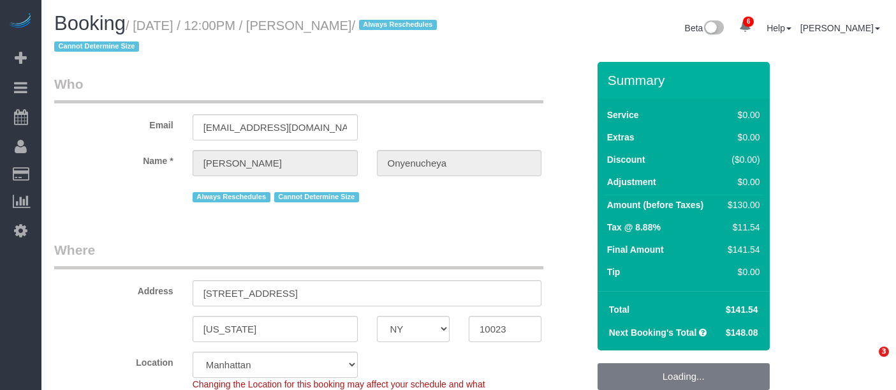
select select "NY"
select select "1"
select select "spot5"
select select "number:89"
select select "number:90"
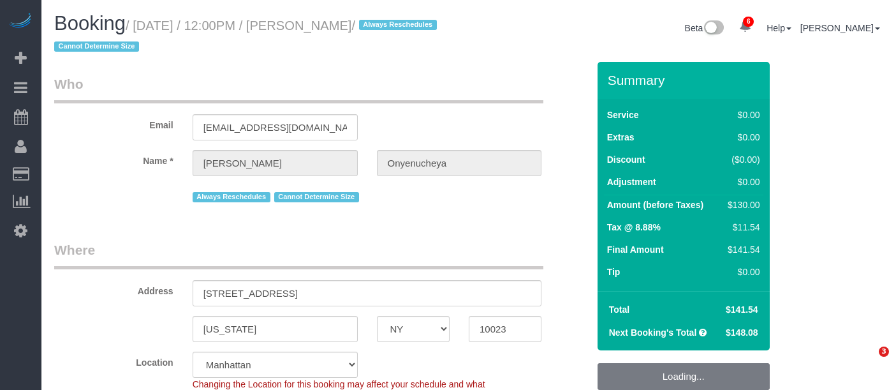
select select "number:15"
select select "number:5"
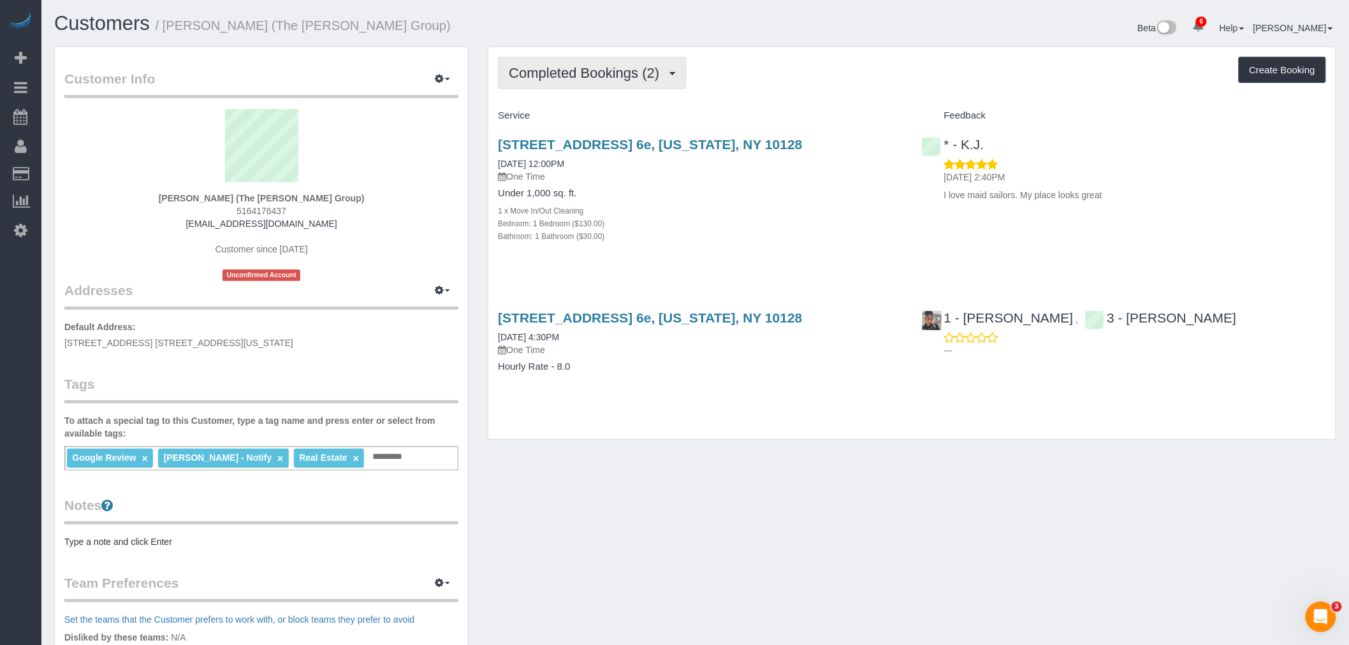
click at [593, 57] on button "Completed Bookings (2)" at bounding box center [592, 73] width 189 height 33
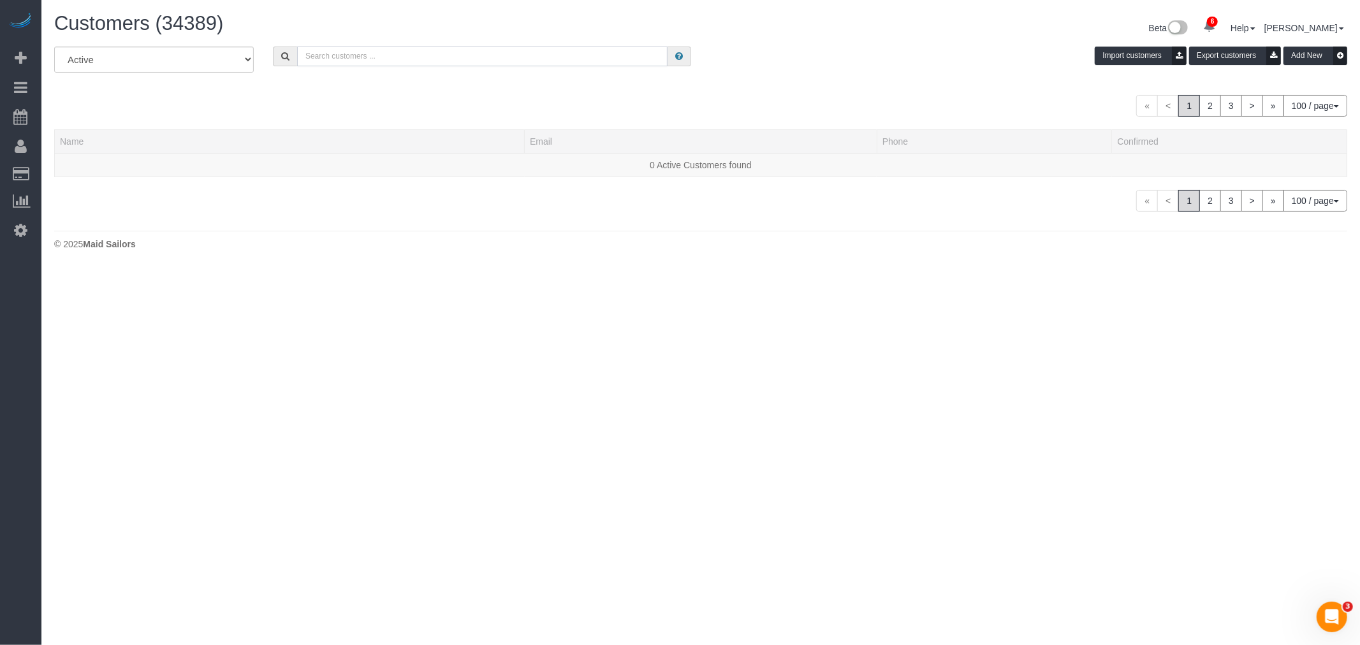
click at [345, 61] on input "text" at bounding box center [482, 57] width 371 height 20
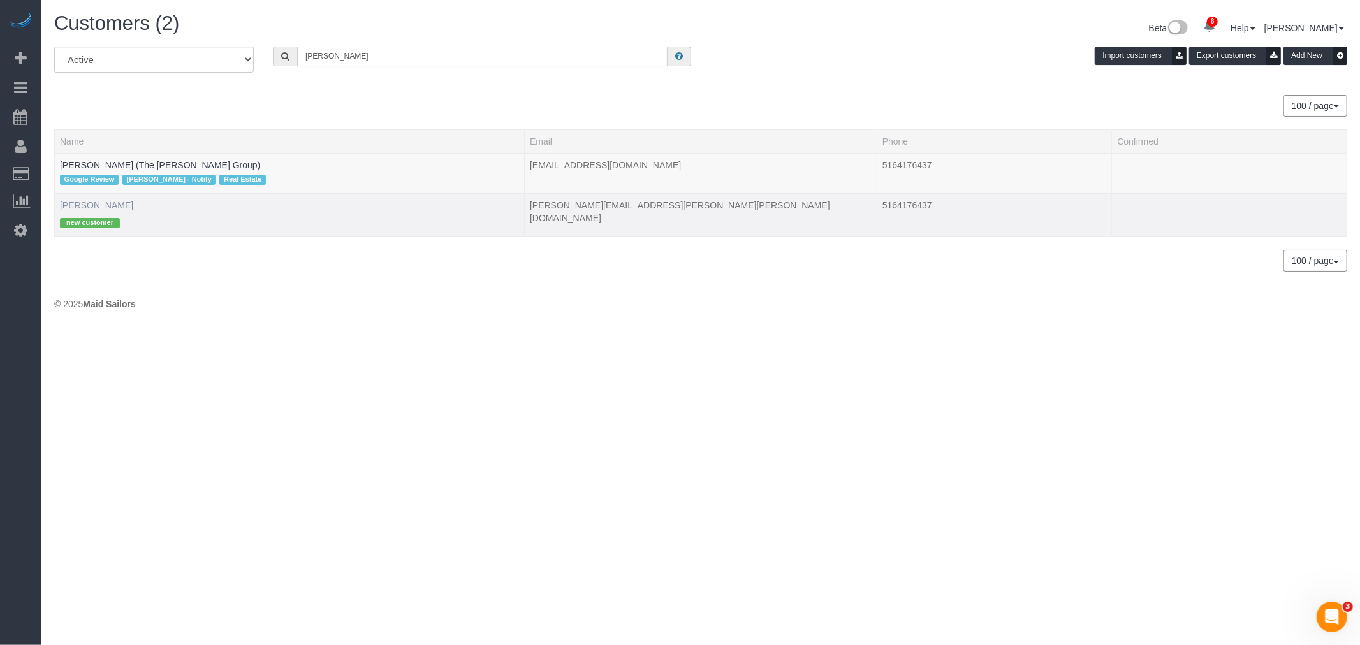
type input "joseph nina"
click at [91, 209] on link "Joseph Nina" at bounding box center [96, 205] width 73 height 10
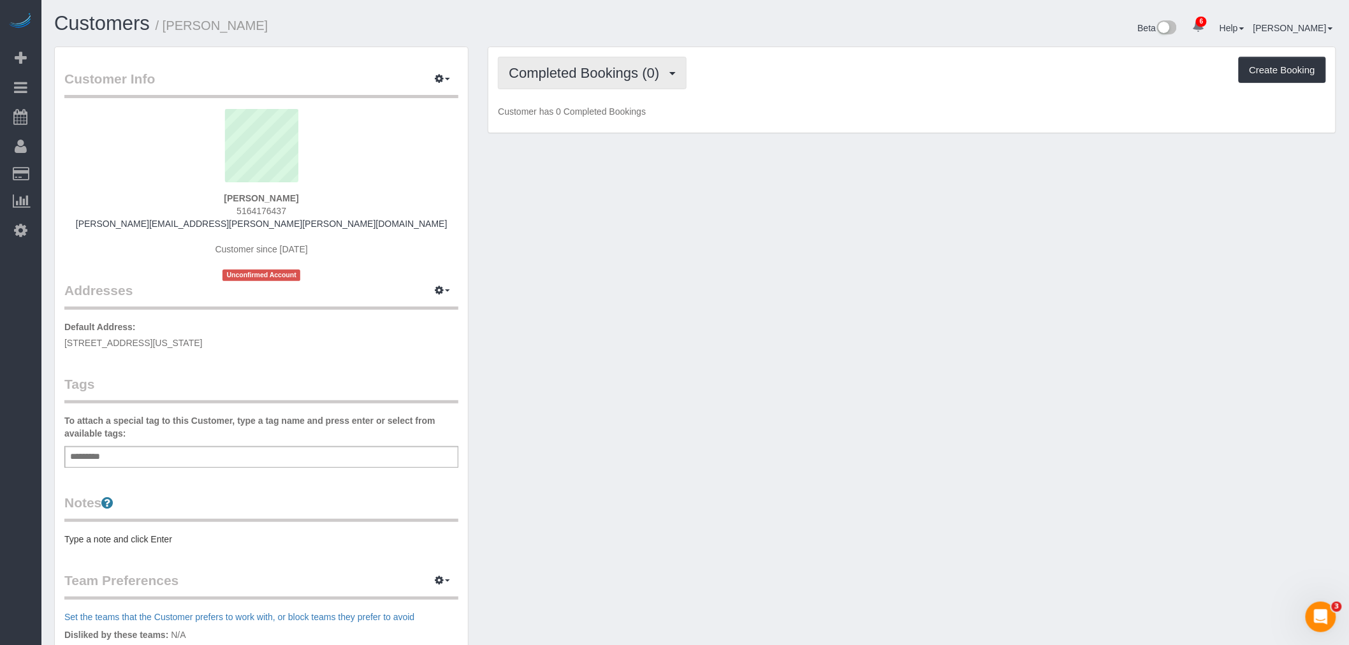
click at [609, 75] on span "Completed Bookings (0)" at bounding box center [587, 73] width 157 height 16
click at [602, 119] on link "Upcoming Bookings (1)" at bounding box center [565, 119] width 133 height 17
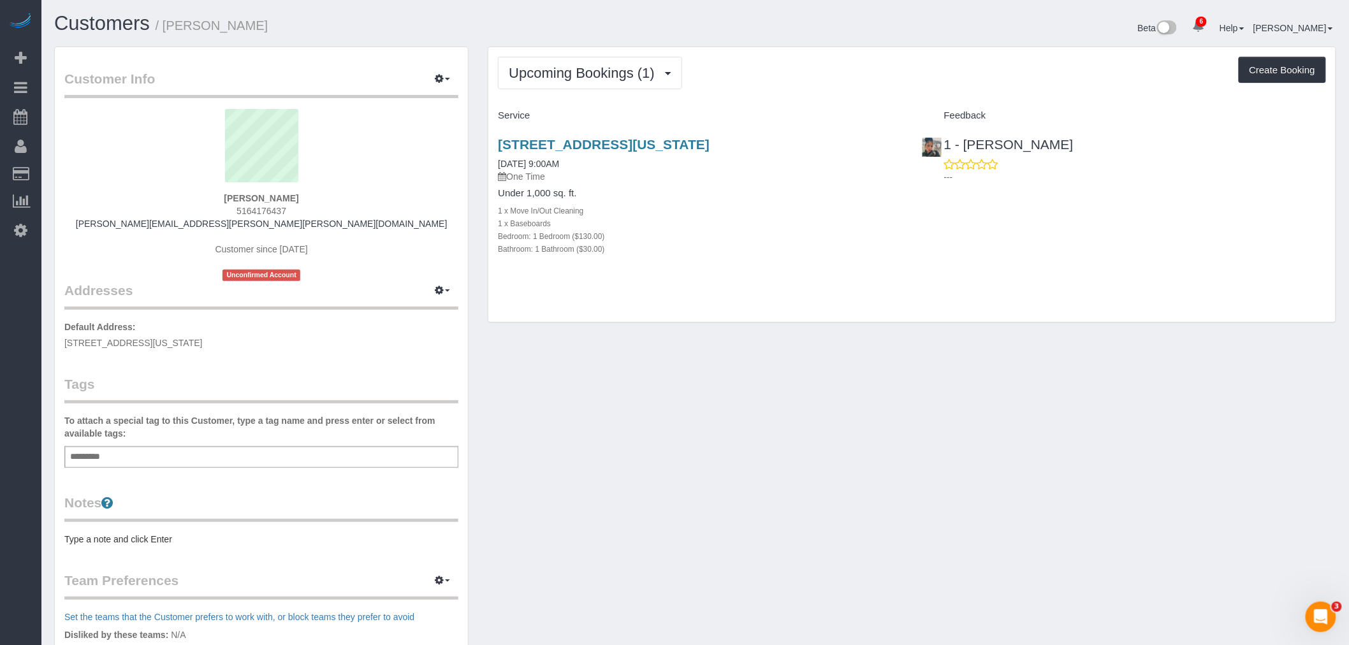
click at [839, 77] on div "Upcoming Bookings (1) Completed Bookings (0) Upcoming Bookings (1) Cancelled Bo…" at bounding box center [912, 73] width 828 height 33
click at [811, 103] on div "Upcoming Bookings (1) Completed Bookings (0) Upcoming Bookings (1) Cancelled Bo…" at bounding box center [912, 184] width 848 height 275
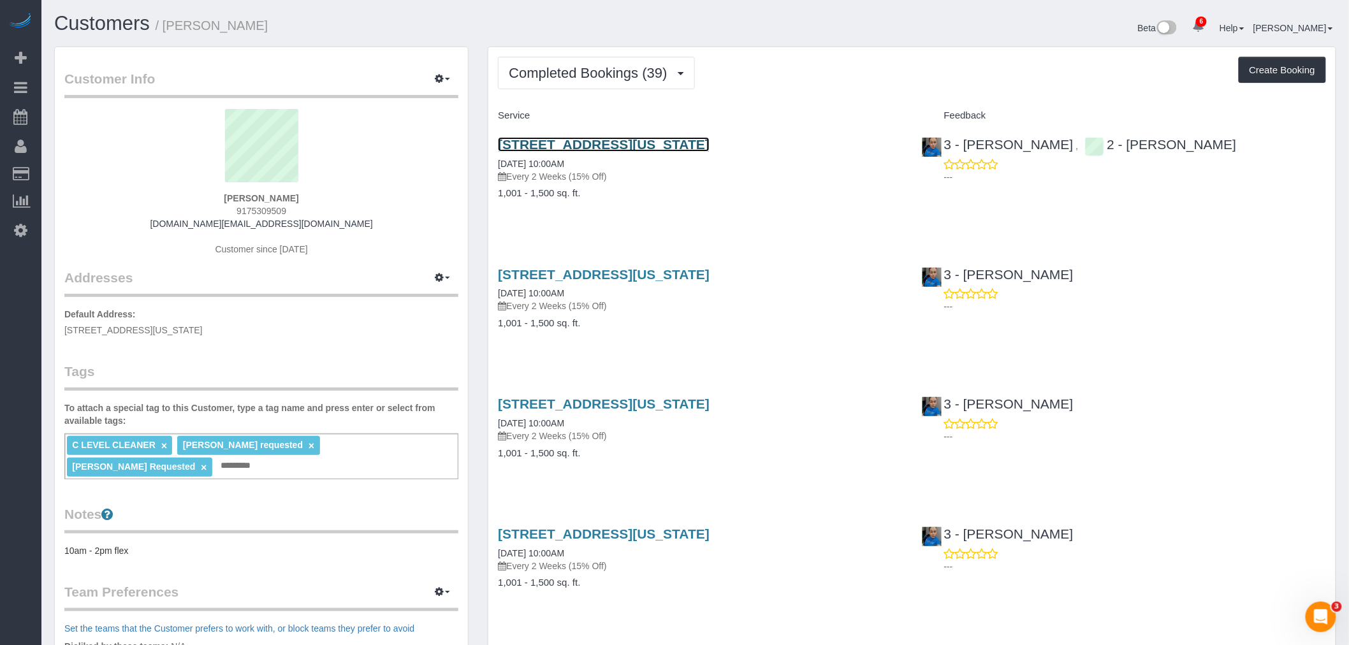
click at [710, 147] on link "30 River Rd, Apt 19c, New York, NY 10044" at bounding box center [604, 144] width 212 height 15
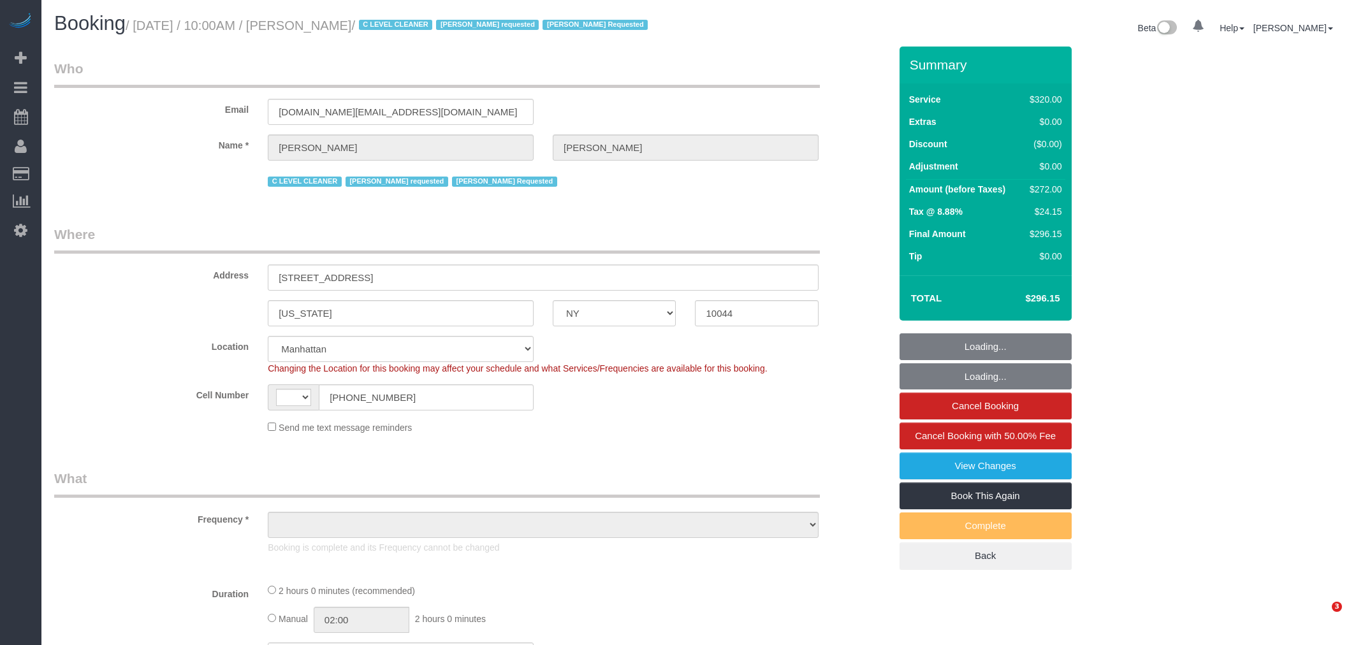
select select "NY"
select select "string:[GEOGRAPHIC_DATA]"
select select "object:450"
select select "number:89"
select select "number:90"
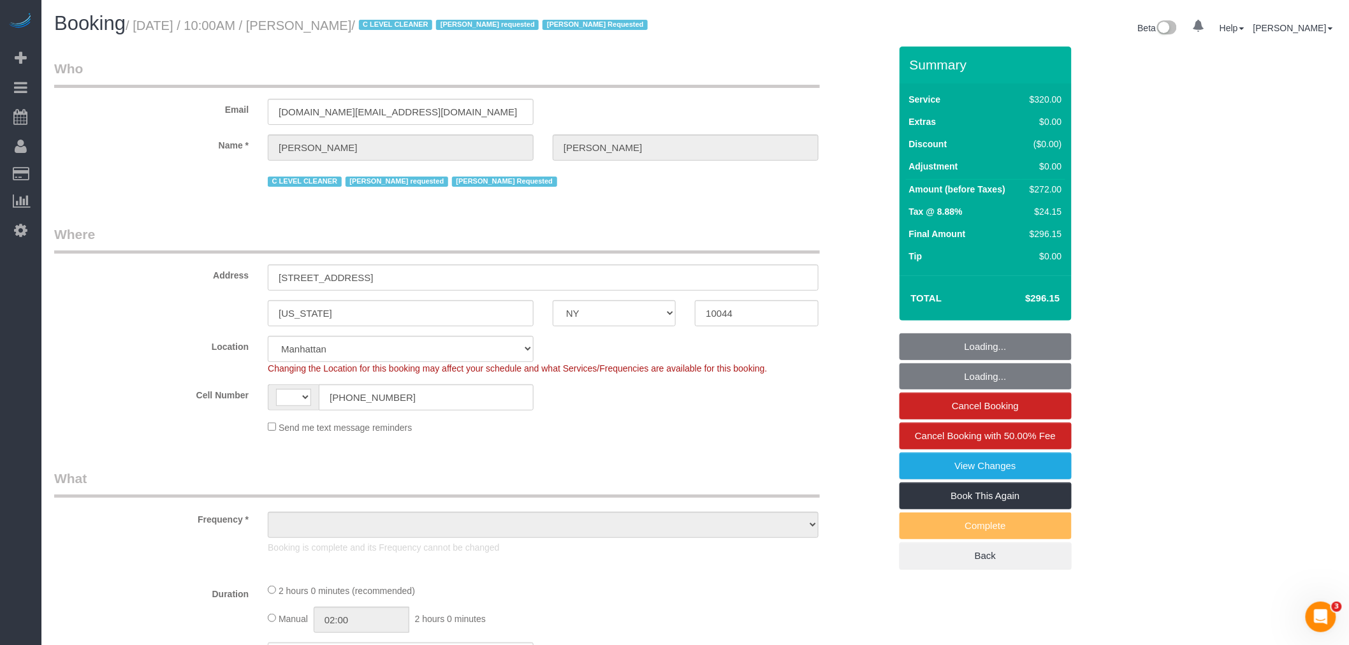
select select "number:15"
select select "number:5"
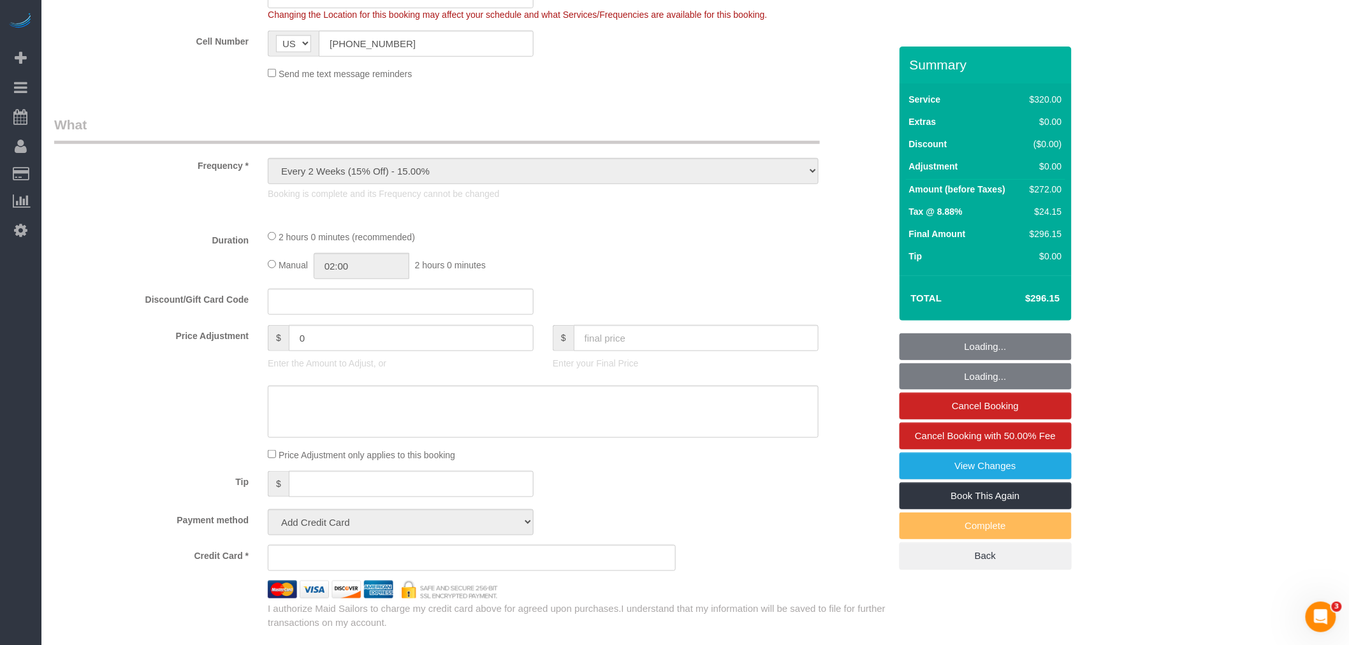
select select "object:853"
select select "string:stripe-pm_1OfFBT4VGloSiKo7Bq2FZQac"
select select "spot1"
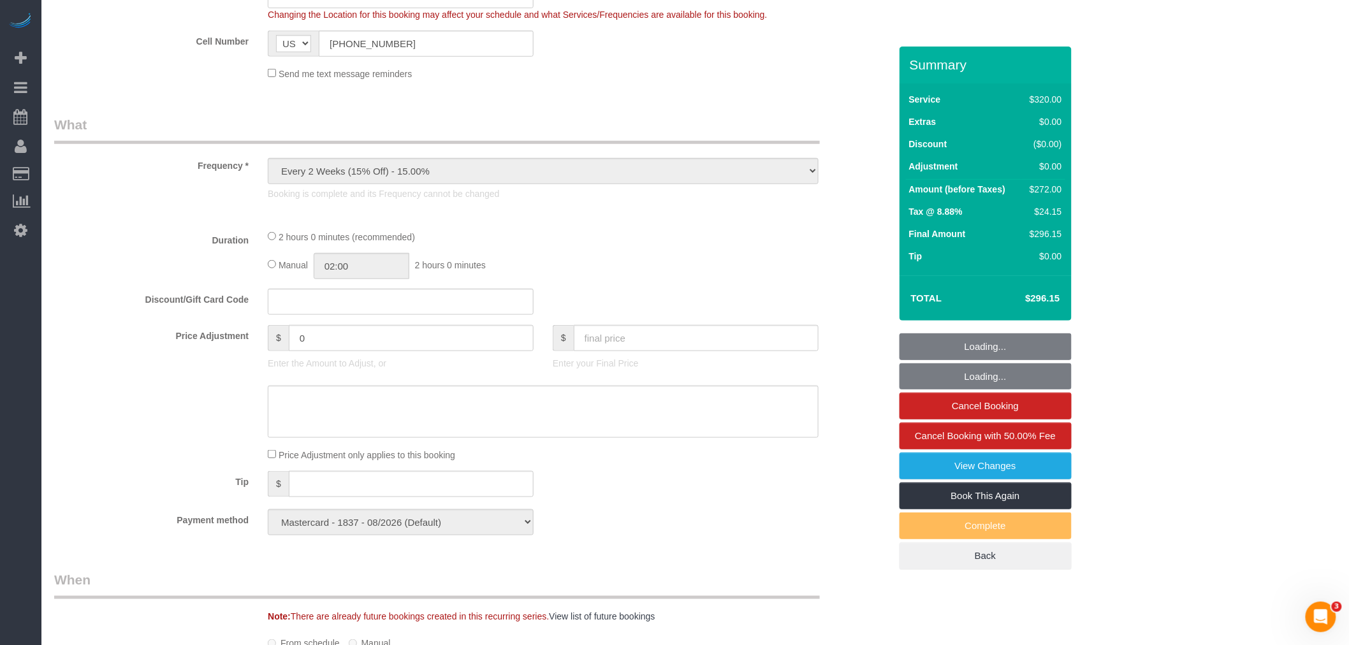
select select "2"
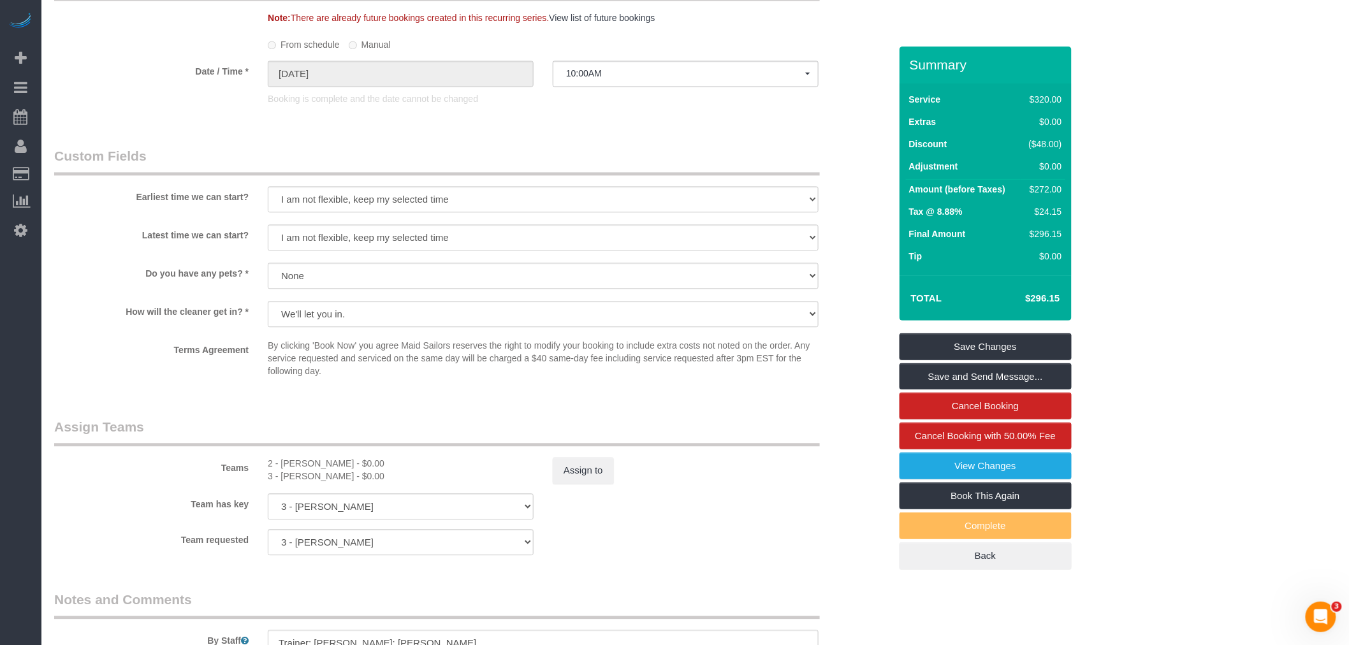
scroll to position [1204, 0]
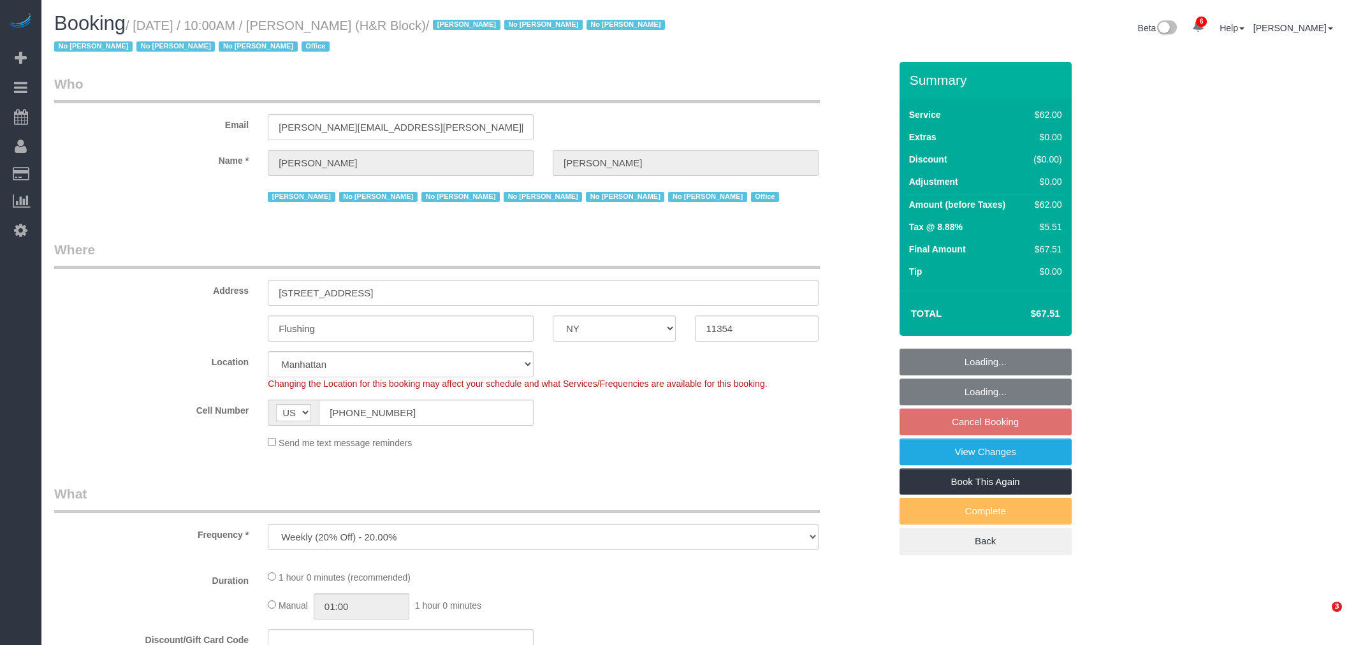
select select "NY"
select select "string:paypal"
select select "spot1"
select select "number:89"
select select "number:90"
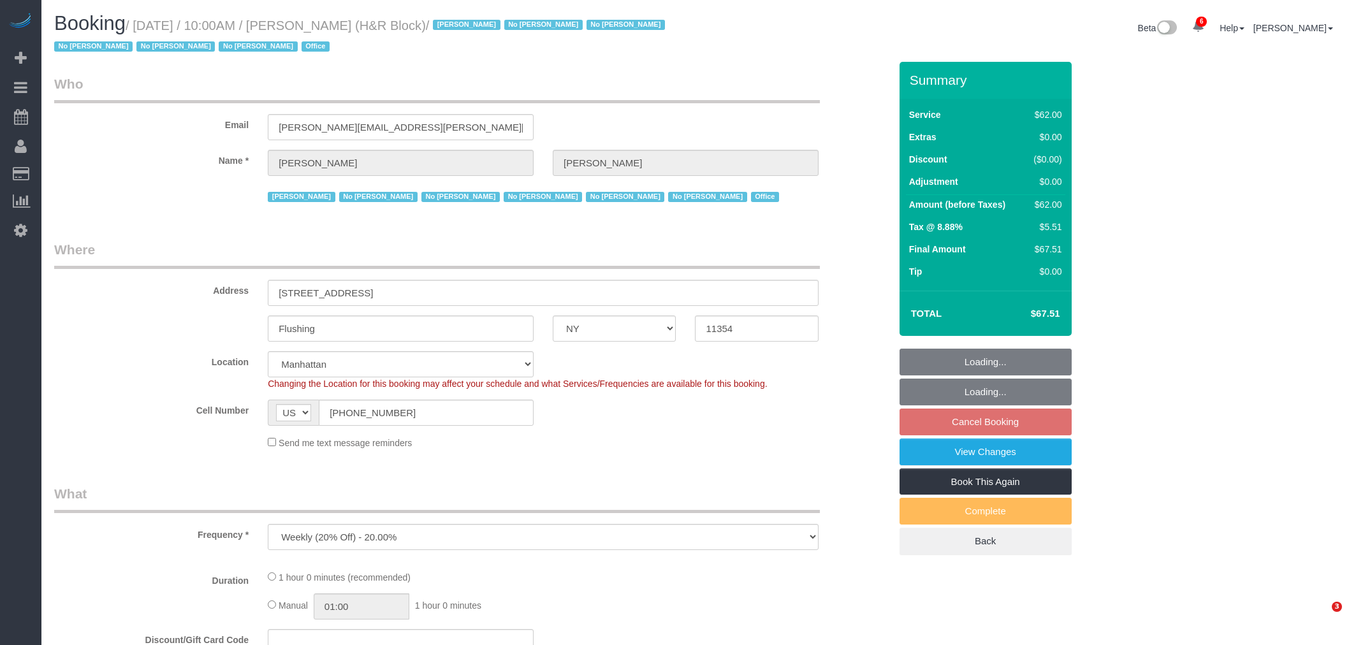
select select "number:15"
select select "number:7"
select select
select select "object:841"
select select "spot59"
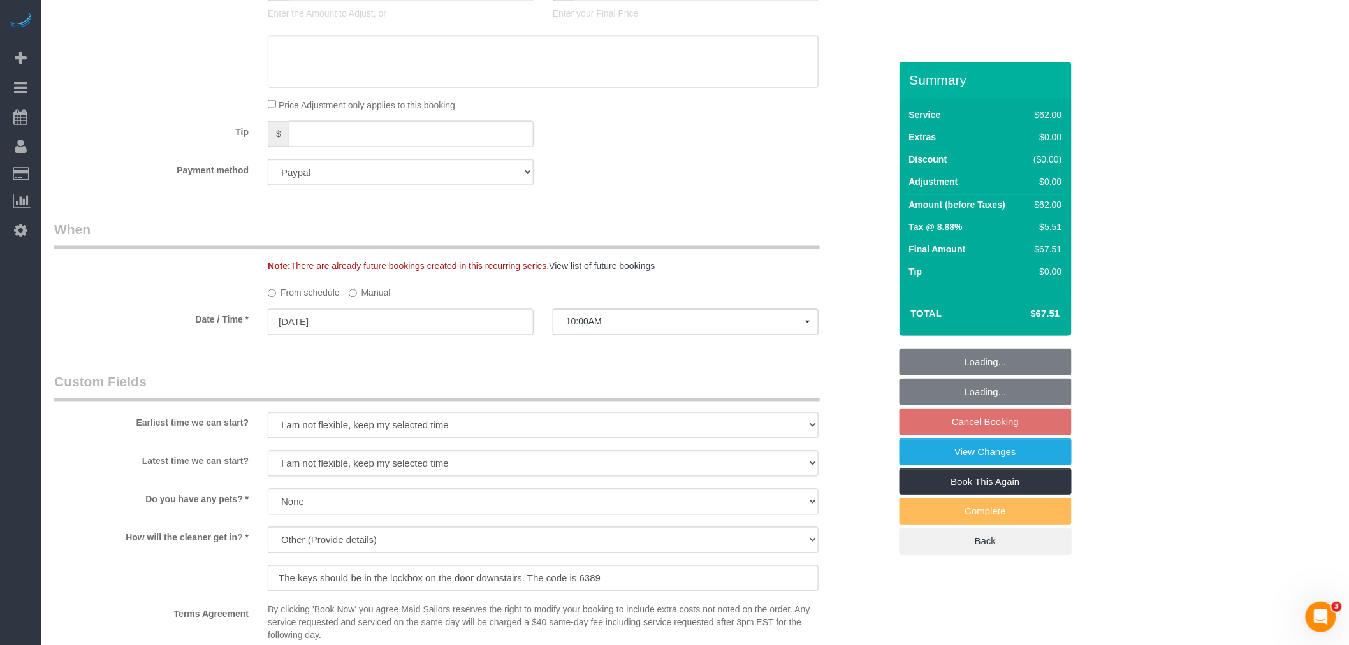
scroll to position [921, 0]
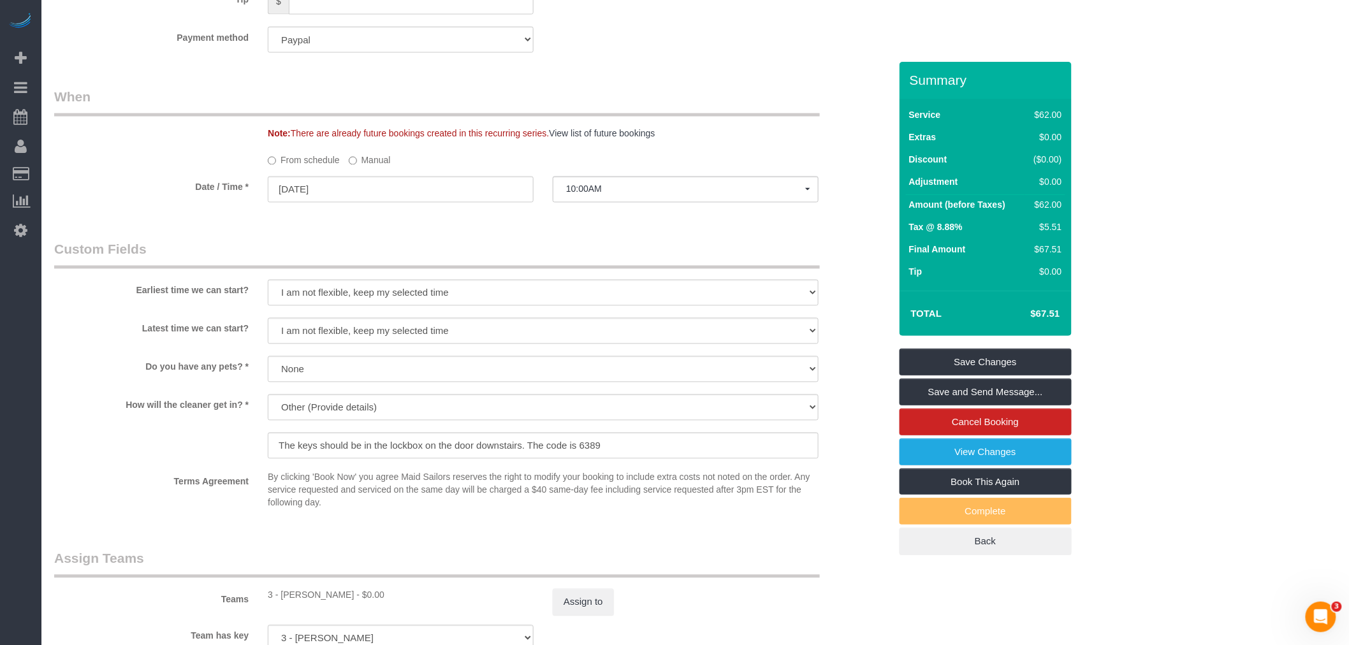
click at [358, 158] on label "Manual" at bounding box center [370, 158] width 42 height 17
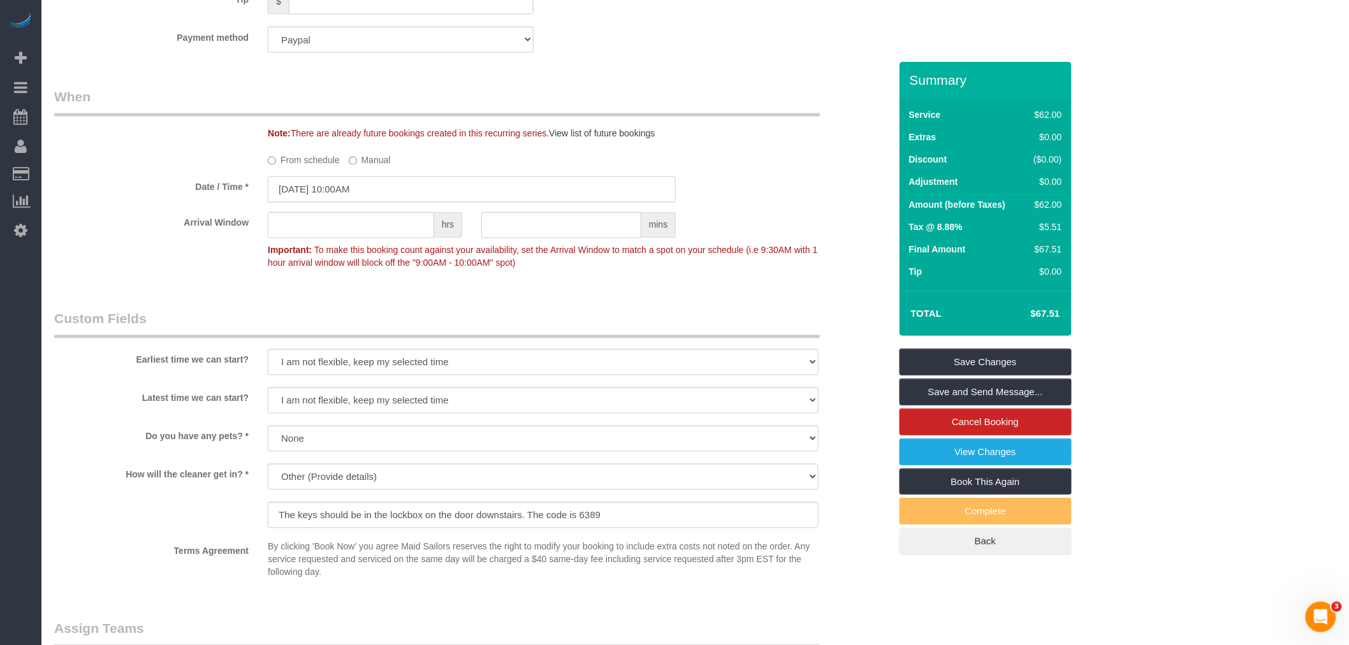
click at [416, 185] on input "08/11/2025 10:00AM" at bounding box center [472, 190] width 408 height 26
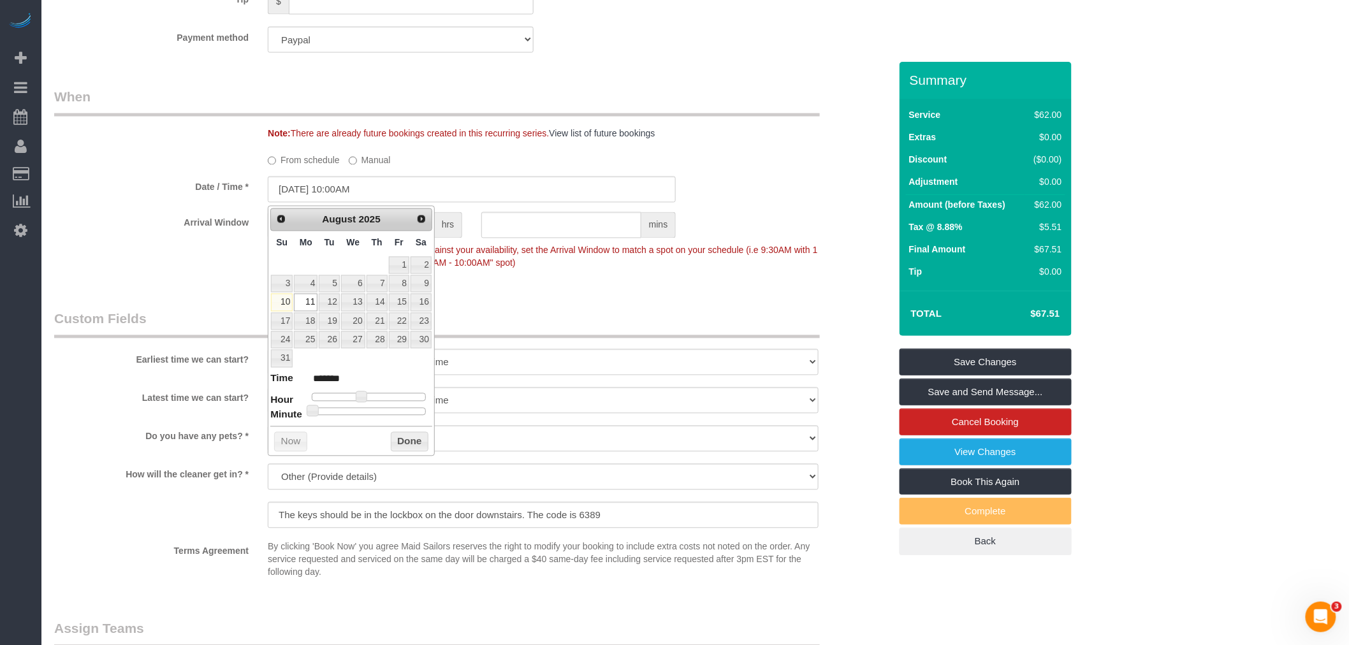
type input "08/11/2025 4:00PM"
type input "******"
click at [390, 397] on div at bounding box center [369, 397] width 114 height 8
type input "08/11/2025 3:00PM"
type input "******"
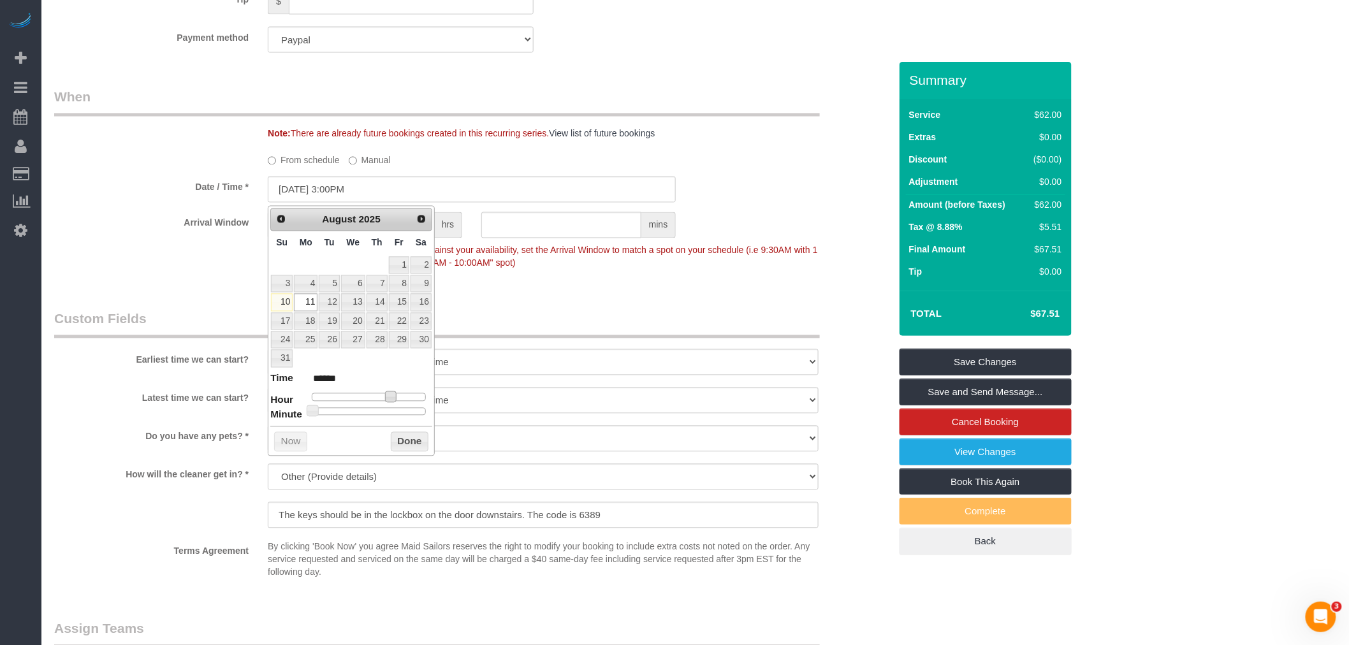
type input "08/11/2025 2:00PM"
type input "******"
type input "08/11/2025 1:00PM"
type input "******"
click at [397, 445] on button "Done" at bounding box center [410, 442] width 38 height 20
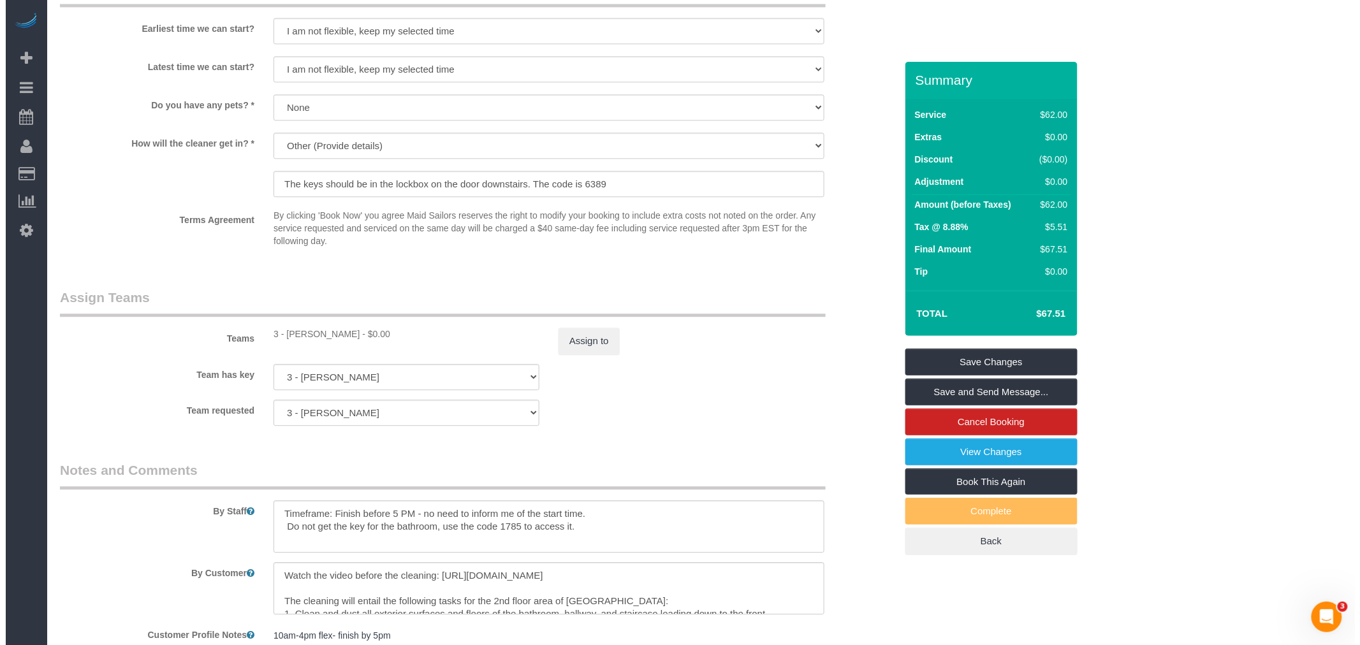
scroll to position [1275, 0]
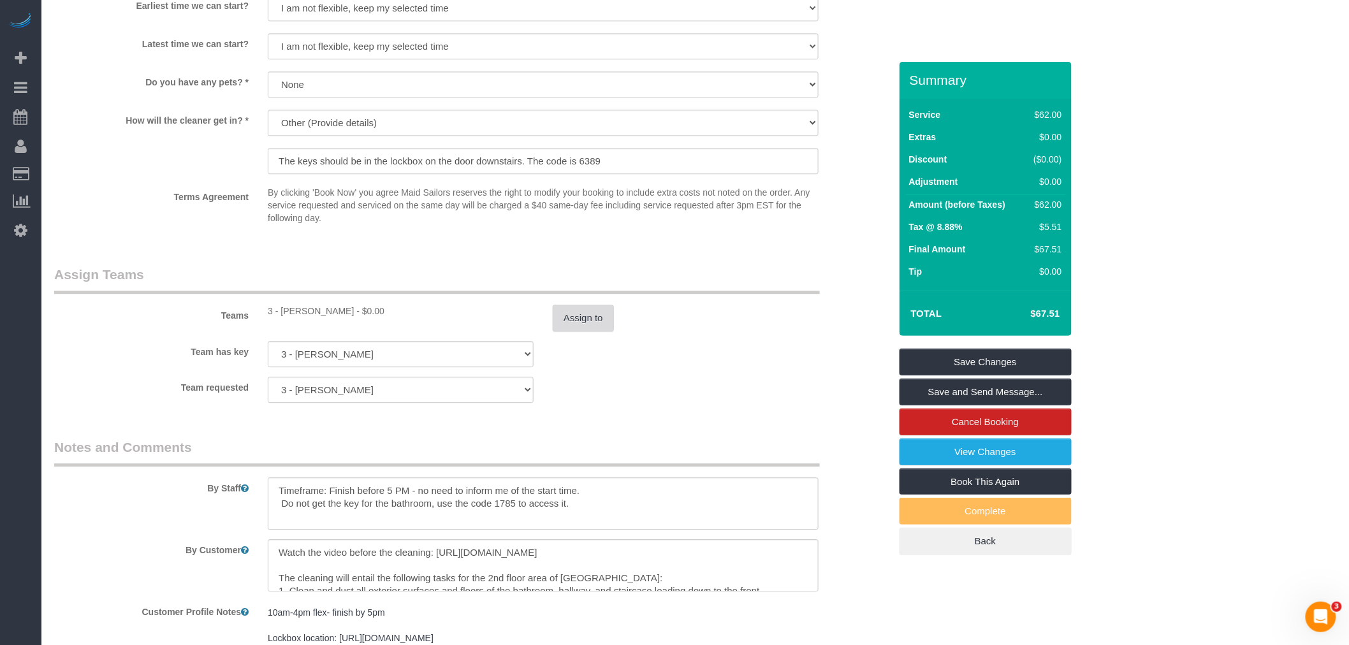
click at [589, 316] on button "Assign to" at bounding box center [583, 318] width 61 height 27
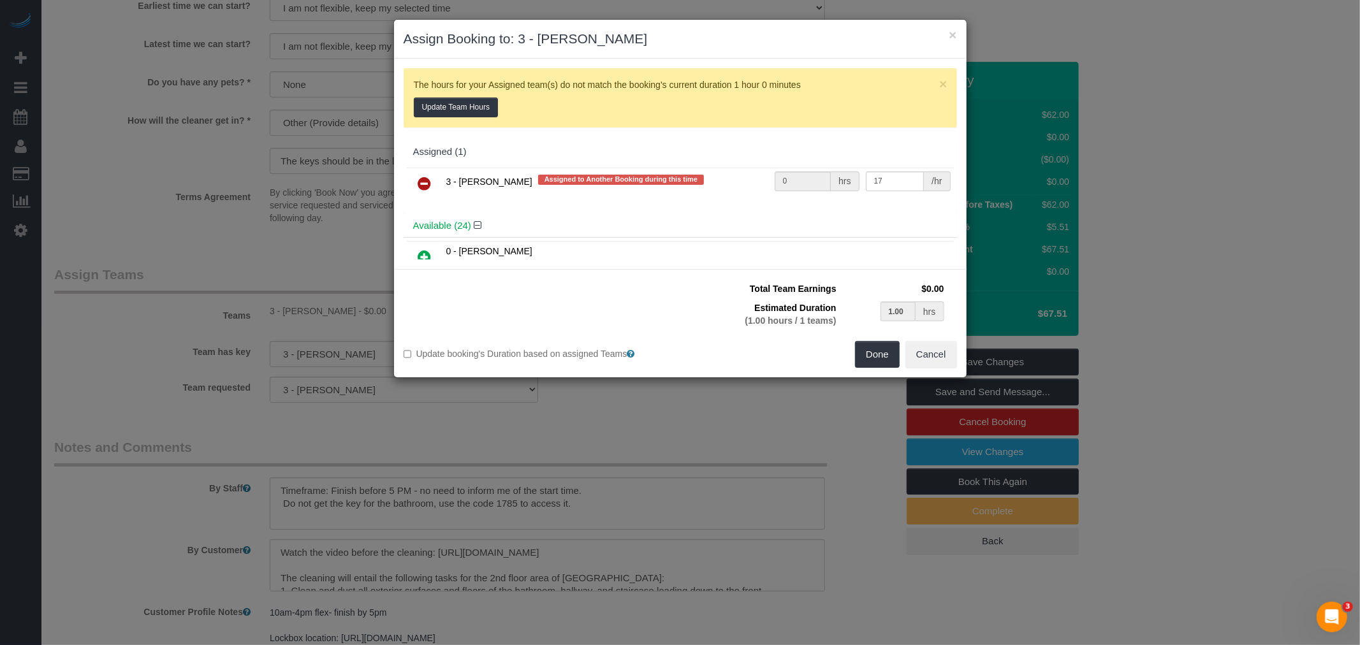
click at [427, 186] on icon at bounding box center [424, 183] width 13 height 15
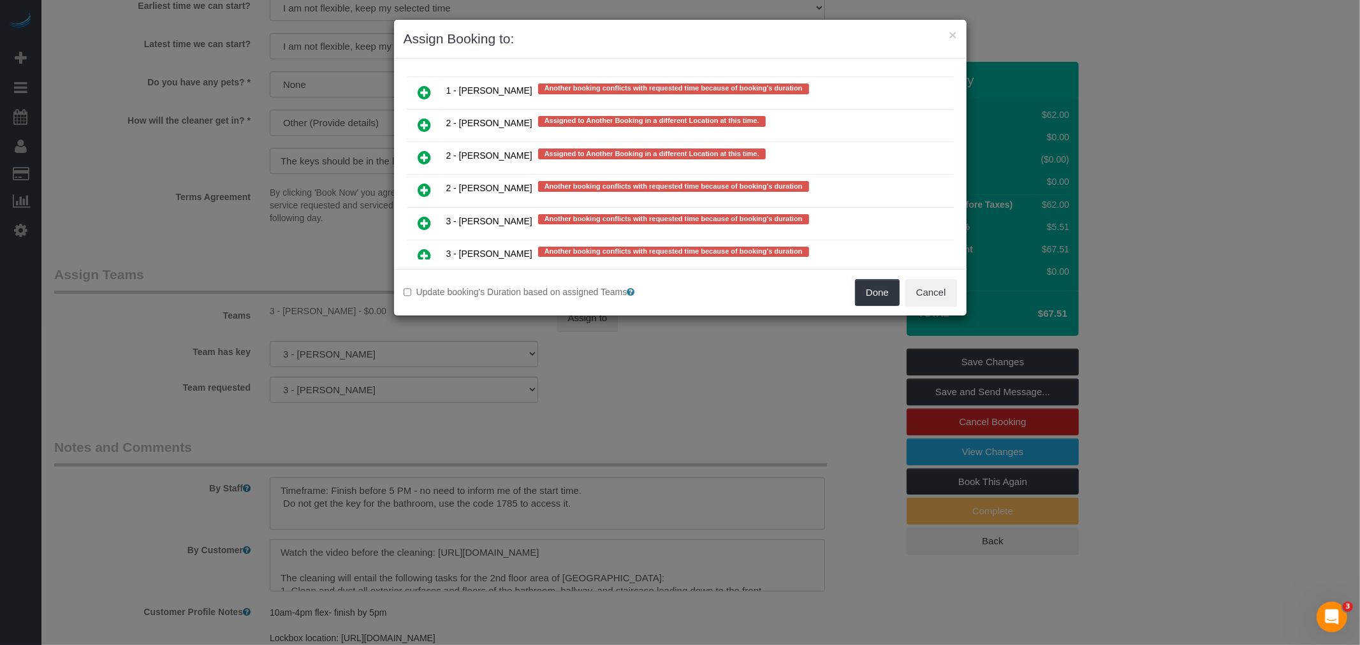
scroll to position [2642, 0]
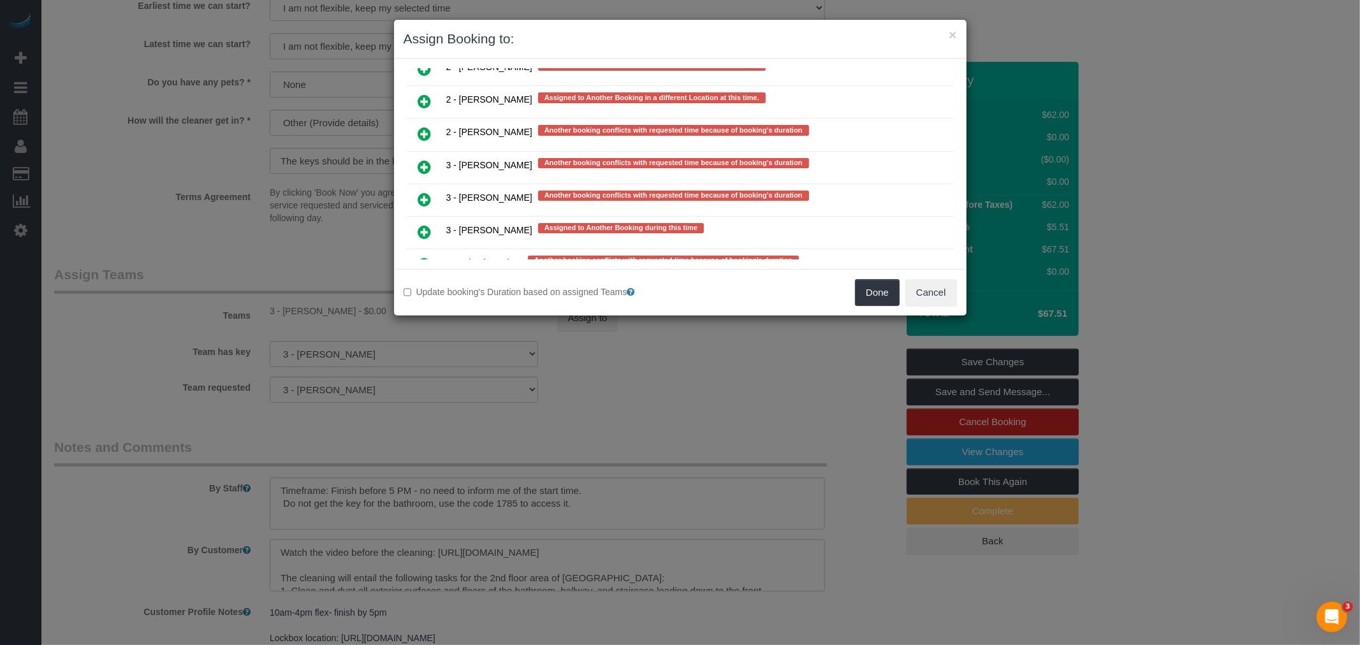
click at [423, 257] on icon at bounding box center [424, 264] width 13 height 15
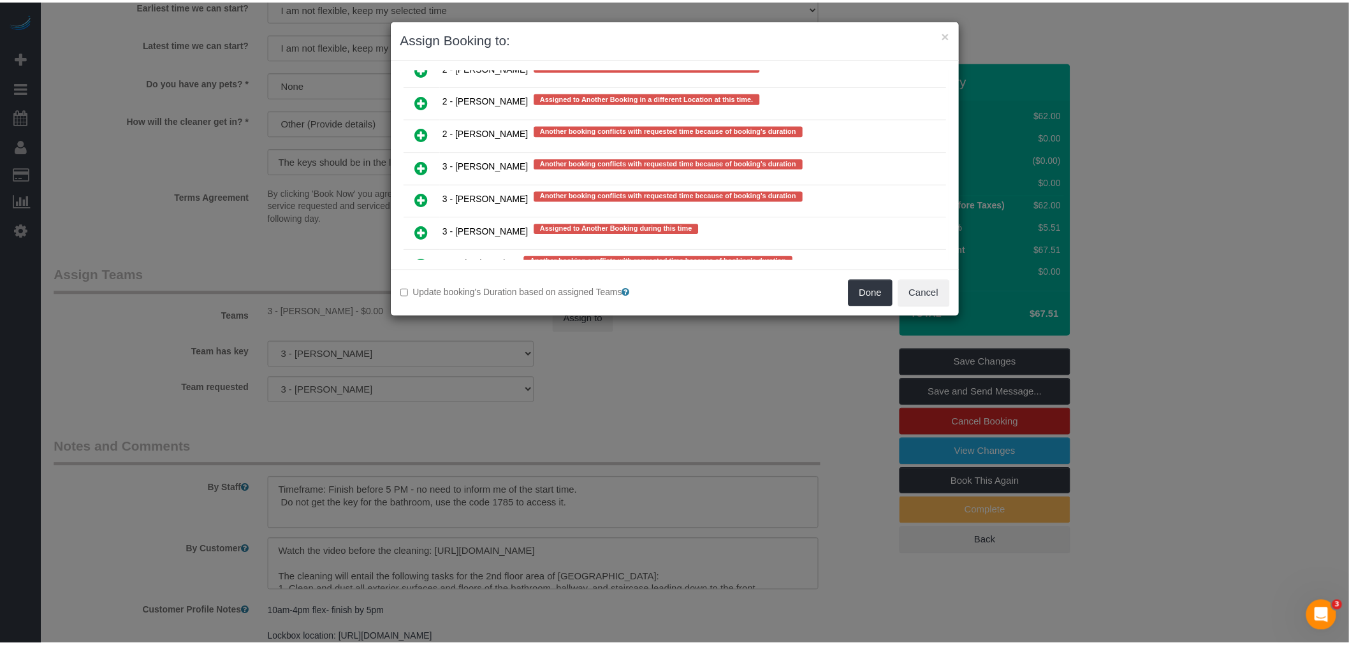
scroll to position [2647, 0]
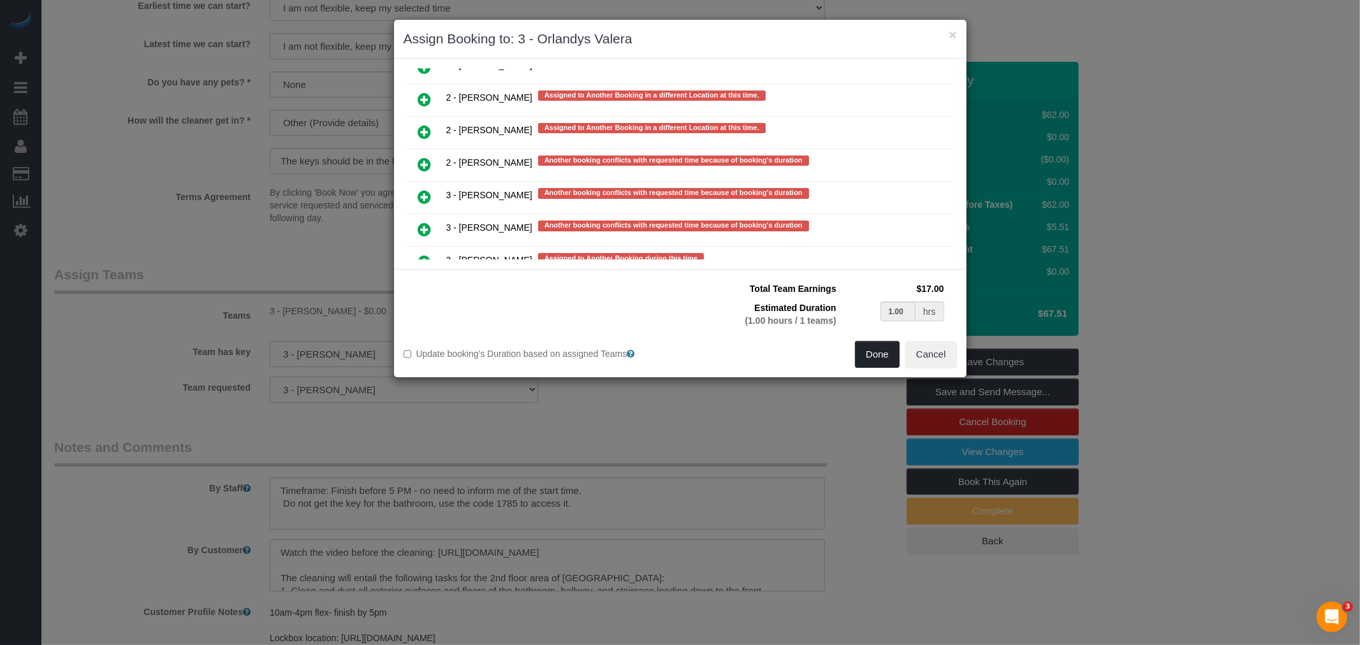
click at [874, 355] on button "Done" at bounding box center [877, 354] width 45 height 27
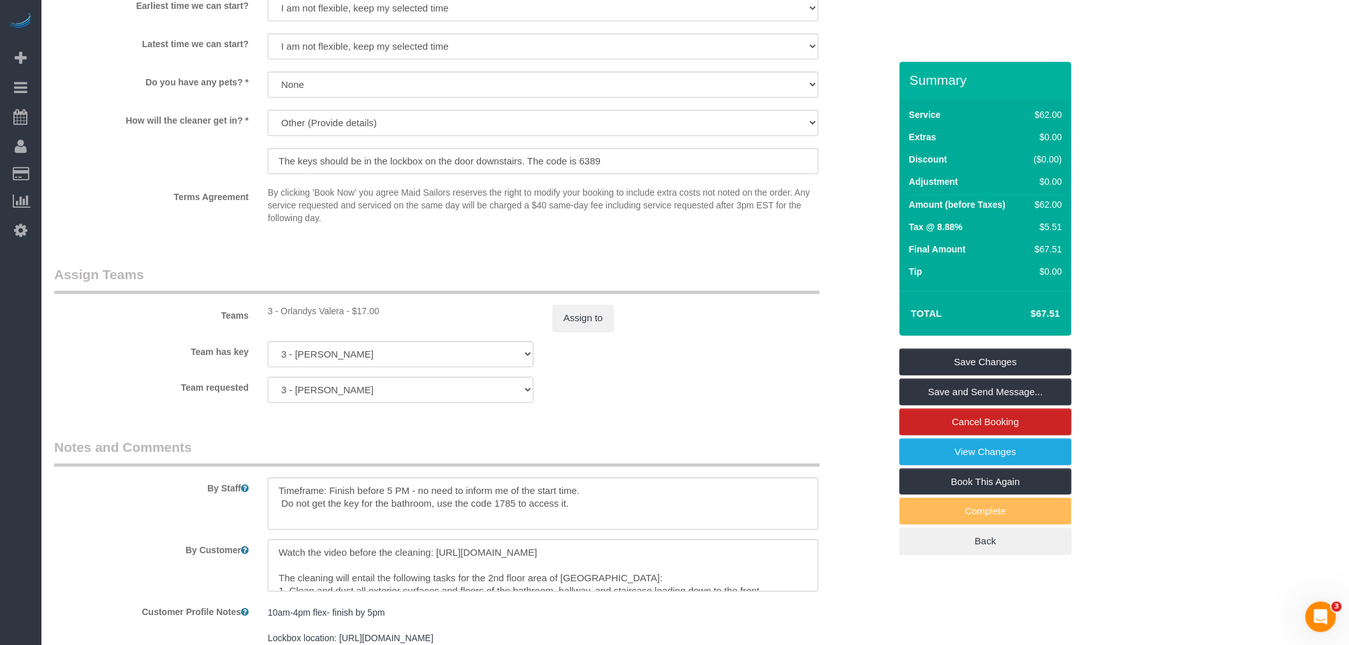
click at [689, 403] on div "Team requested 3 - Hecleny Gonzalez 000- Donna Mercado 000 - Partnerships 000 -…" at bounding box center [472, 390] width 855 height 26
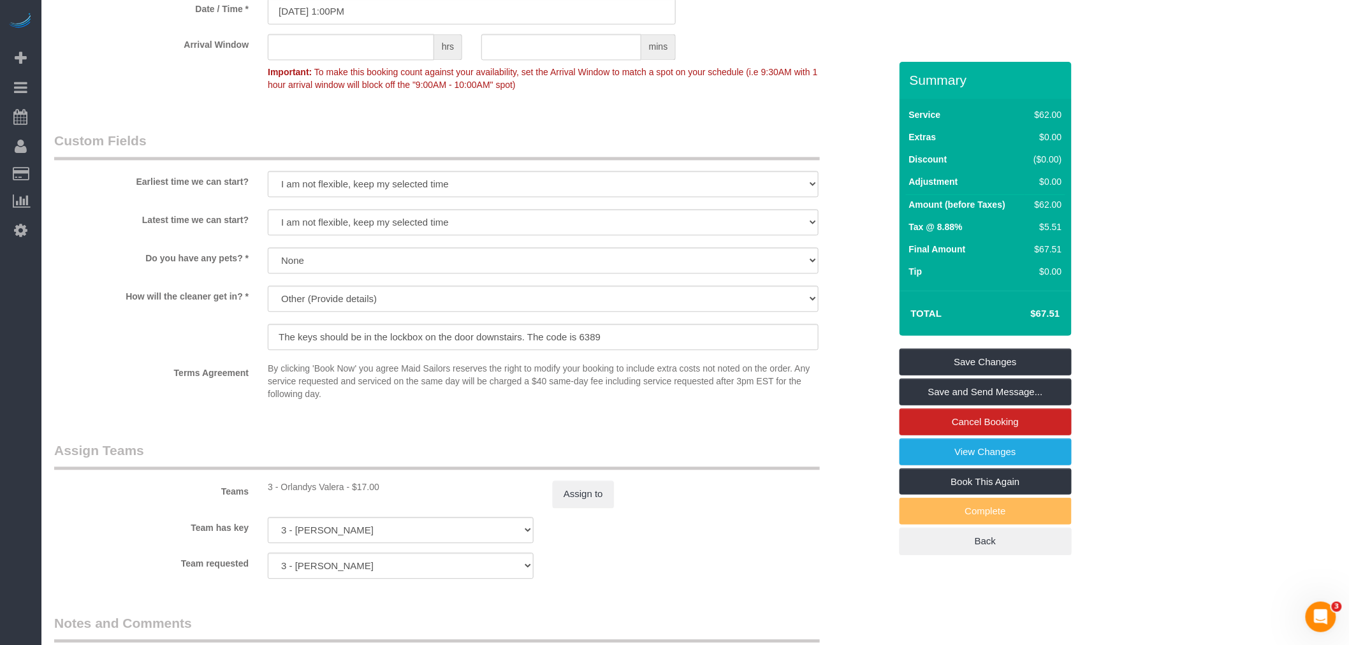
scroll to position [921, 0]
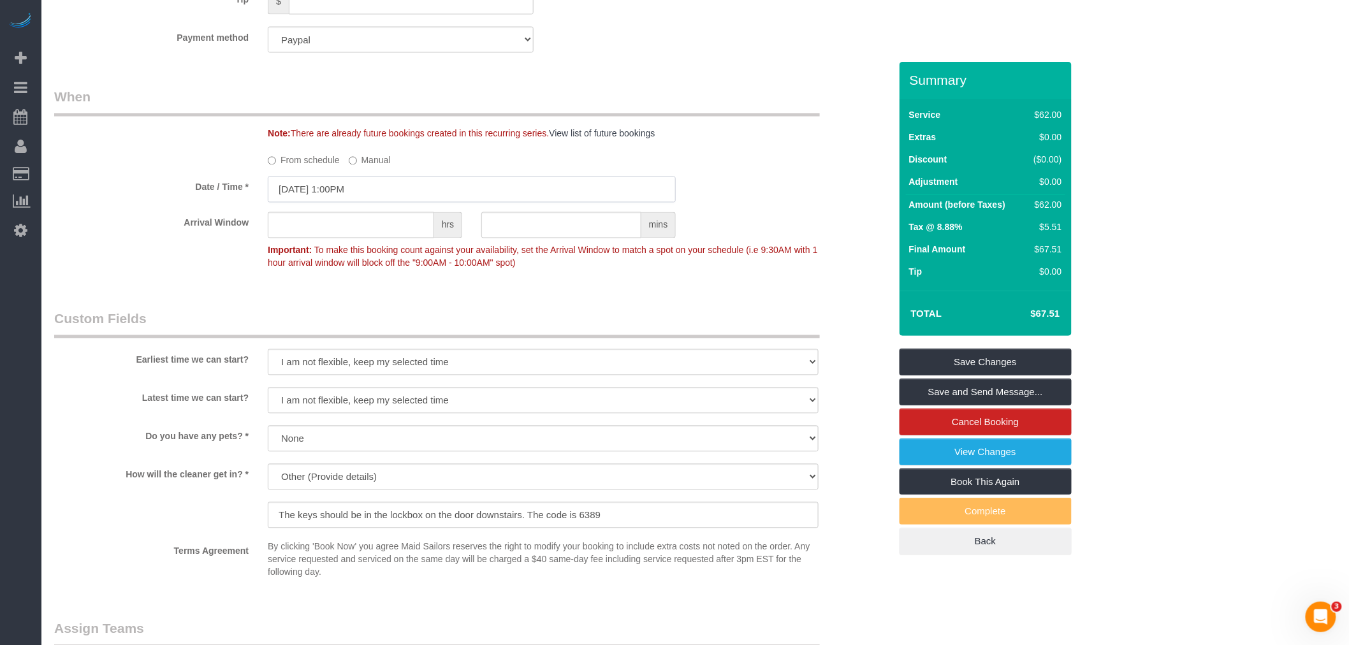
click at [409, 186] on input "08/11/2025 1:00PM" at bounding box center [472, 190] width 408 height 26
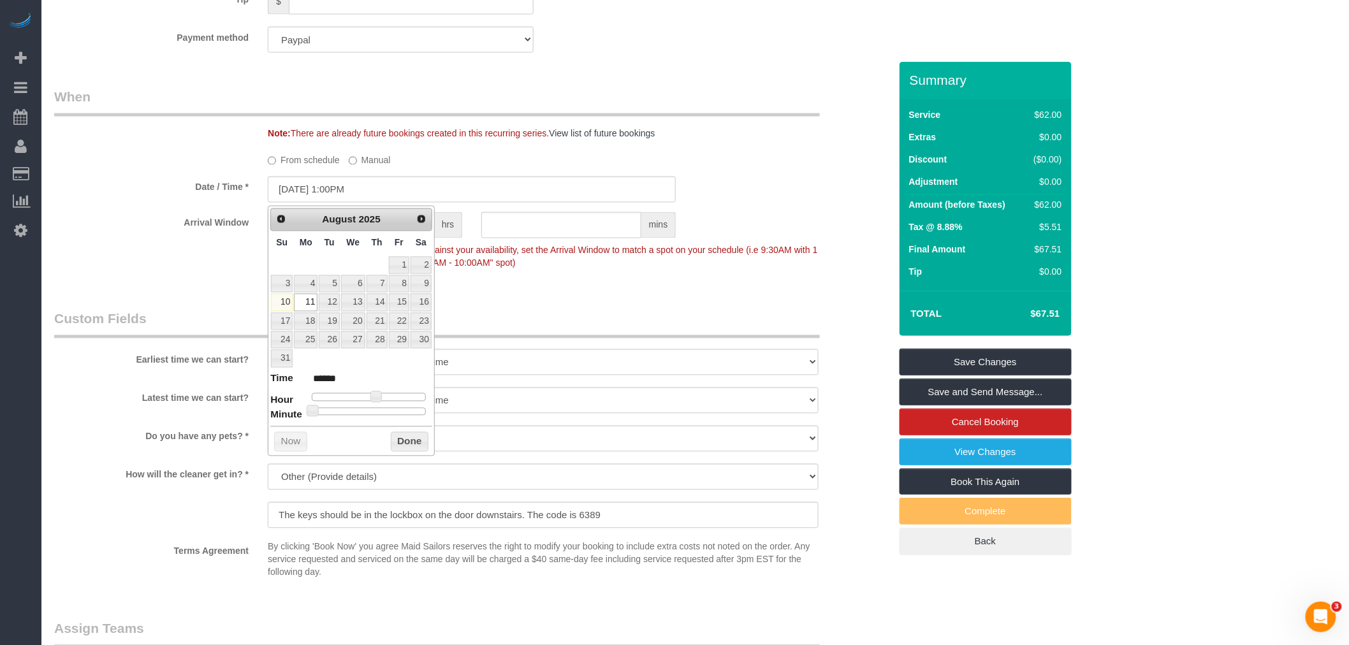
type input "08/11/2025 4:00PM"
type input "******"
click at [393, 399] on div at bounding box center [369, 397] width 114 height 8
click at [406, 437] on button "Done" at bounding box center [410, 442] width 38 height 20
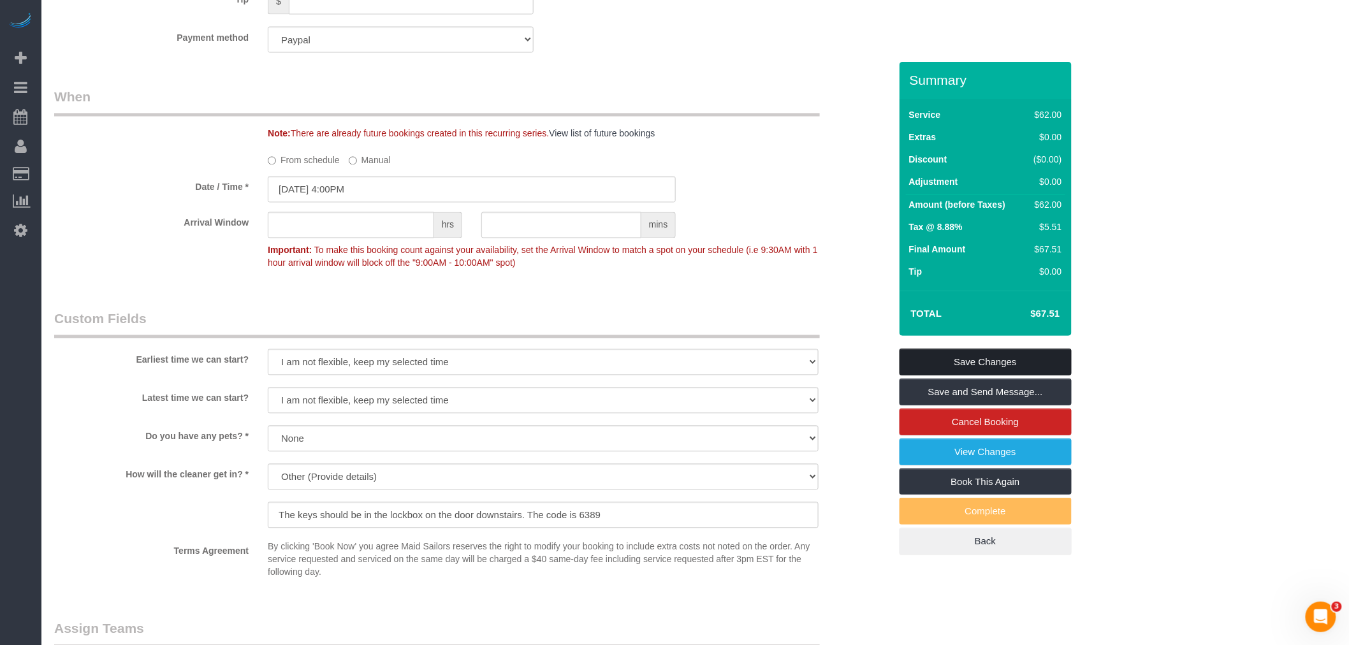
click at [946, 357] on link "Save Changes" at bounding box center [986, 362] width 172 height 27
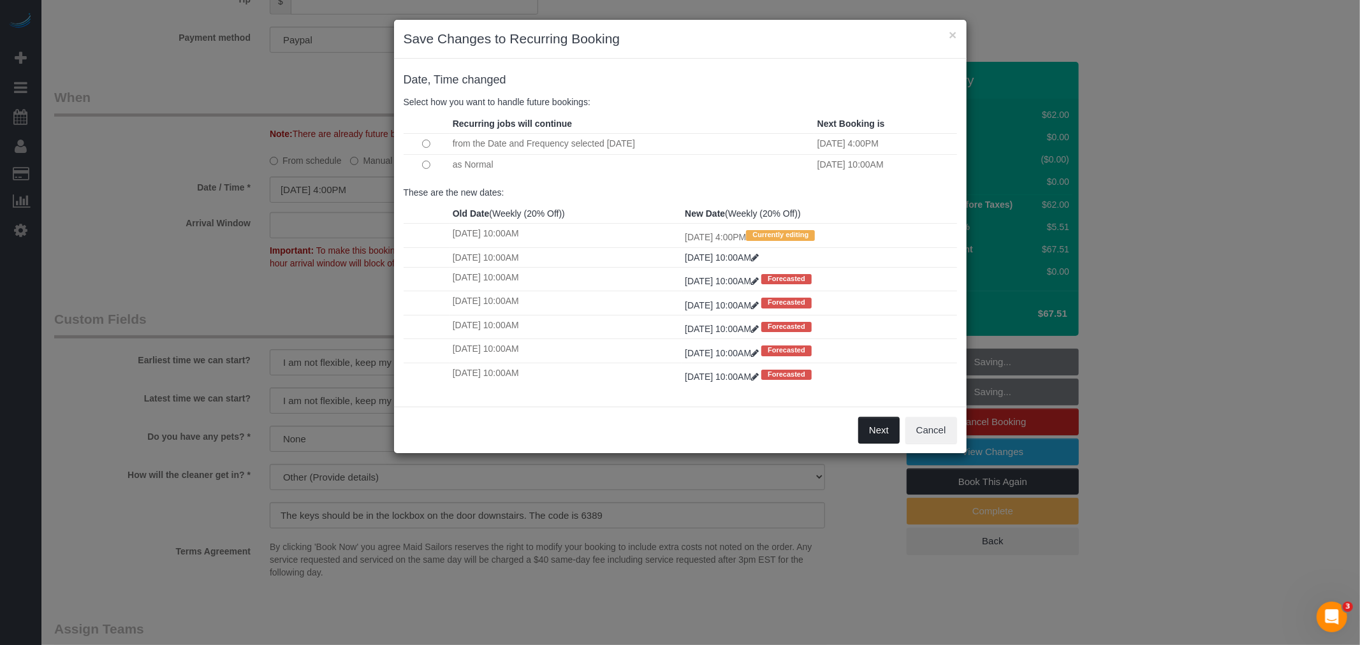
click at [874, 439] on button "Next" at bounding box center [878, 430] width 41 height 27
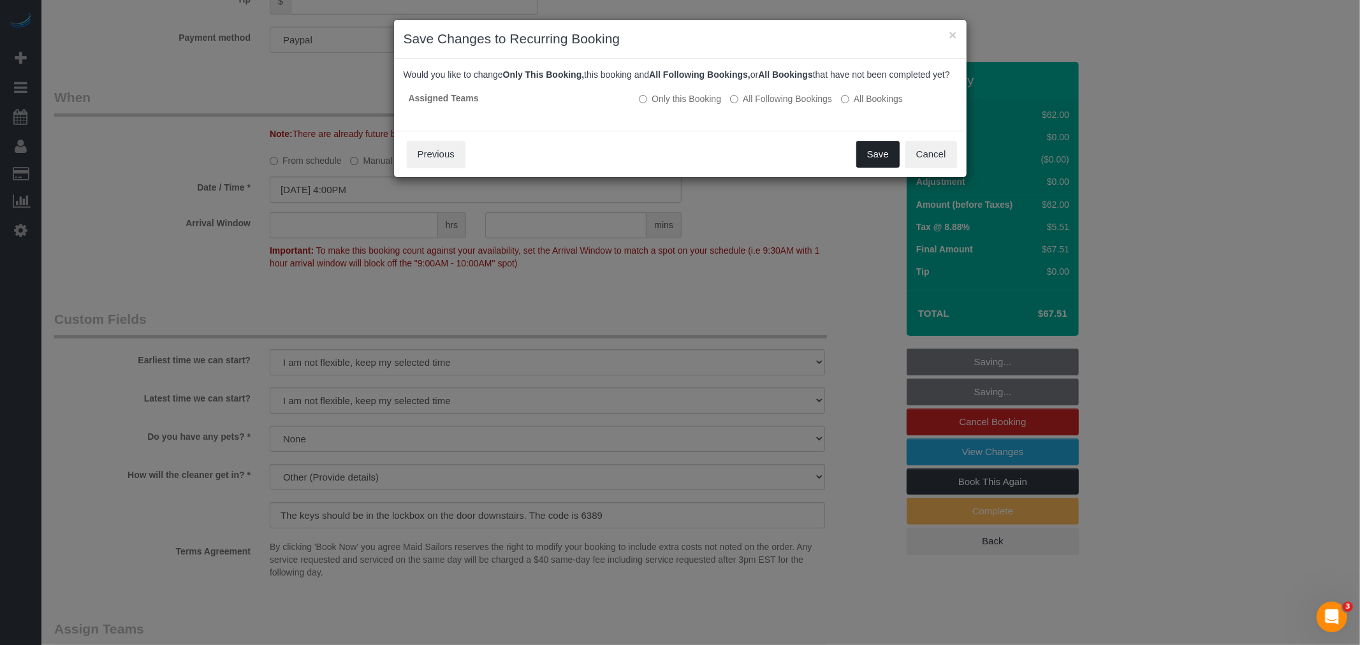
click at [863, 168] on button "Save" at bounding box center [877, 154] width 43 height 27
